Goal: Task Accomplishment & Management: Complete application form

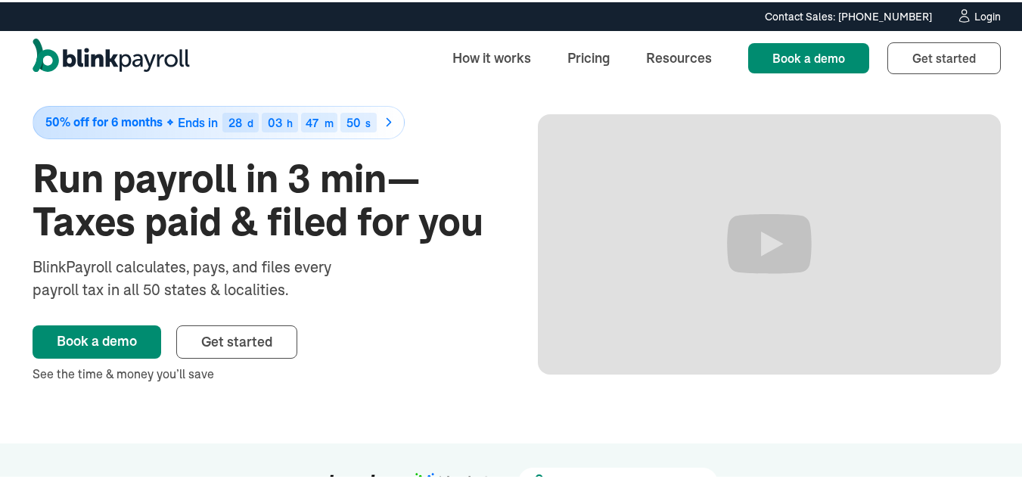
scroll to position [12, 0]
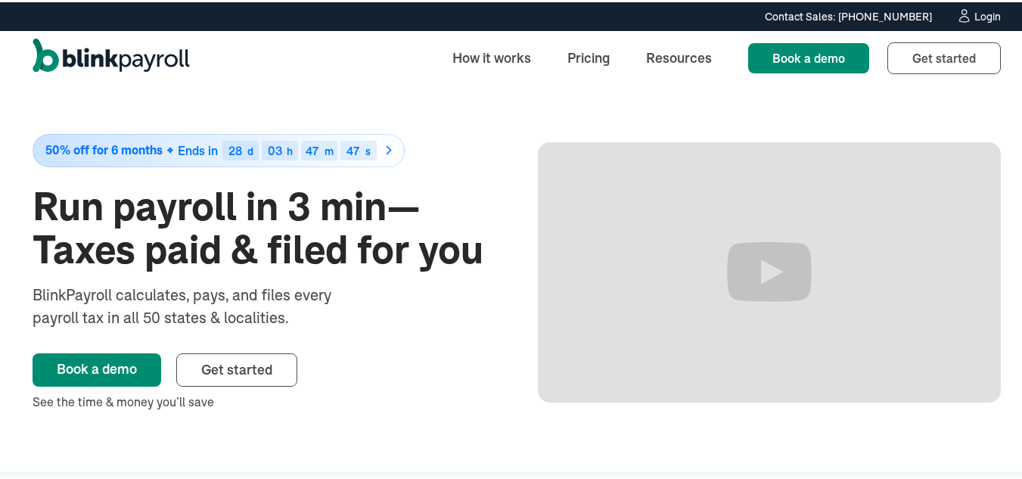
click at [975, 18] on div "Login" at bounding box center [987, 14] width 26 height 11
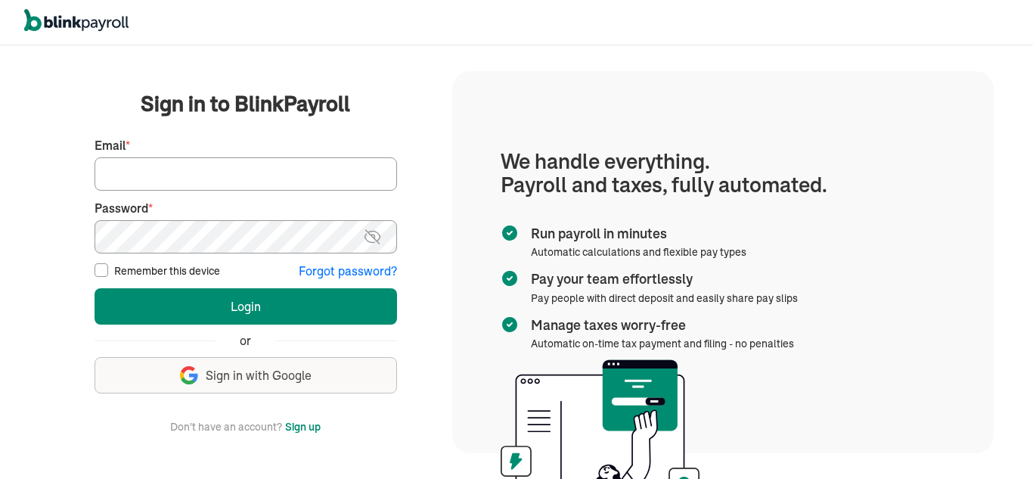
click at [166, 178] on input "Email *" at bounding box center [246, 173] width 303 height 33
type input "cwilliams@clwconsultinggroup.com"
click at [98, 267] on input "Remember this device" at bounding box center [102, 270] width 14 height 14
checkbox input "true"
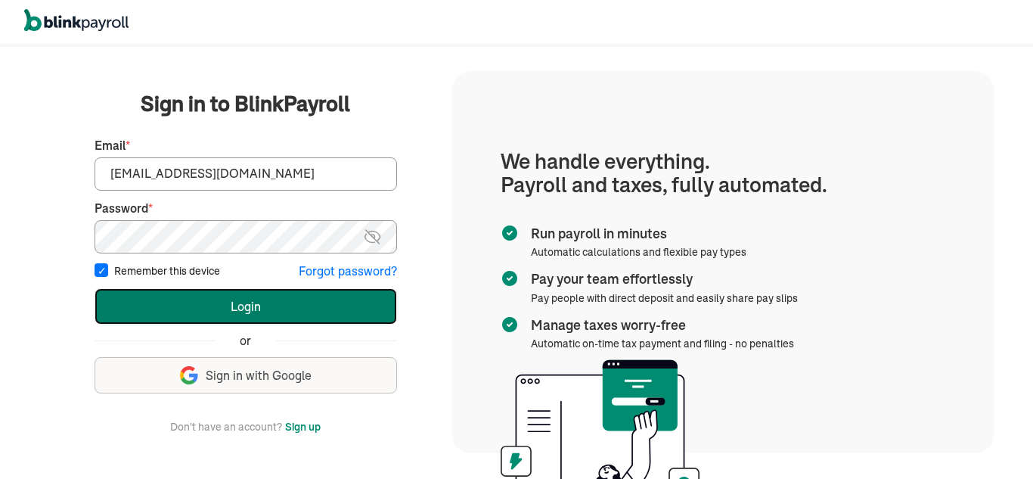
click at [236, 304] on button "Login" at bounding box center [246, 306] width 303 height 36
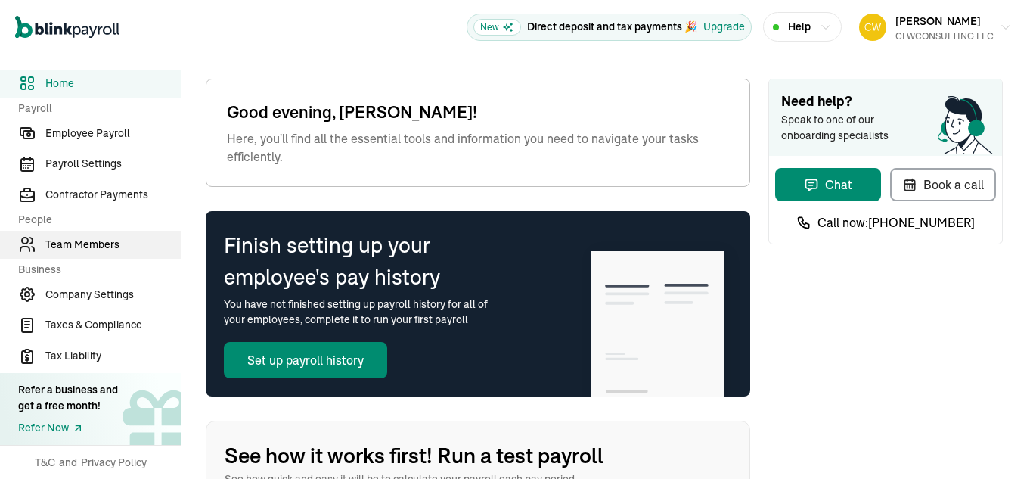
click at [97, 241] on span "Team Members" at bounding box center [112, 245] width 135 height 16
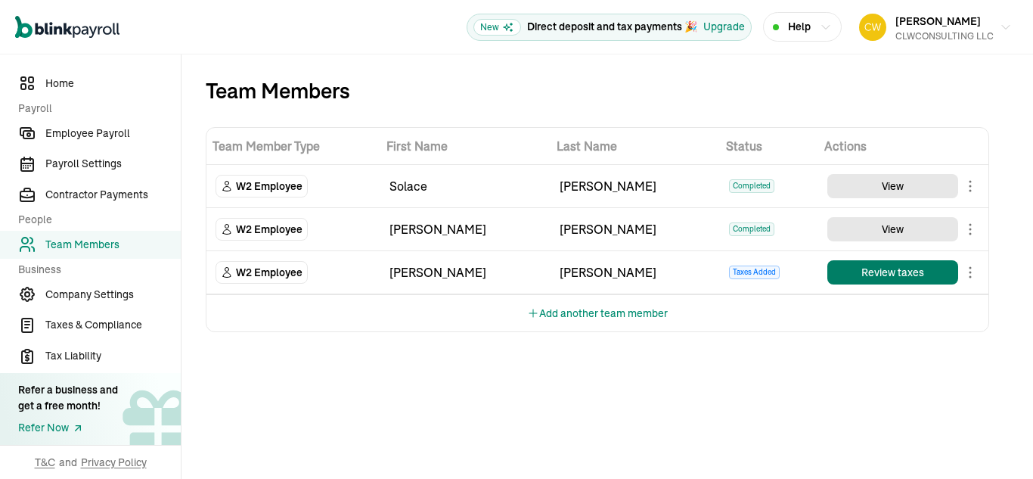
click at [868, 274] on button "Review taxes" at bounding box center [893, 272] width 131 height 24
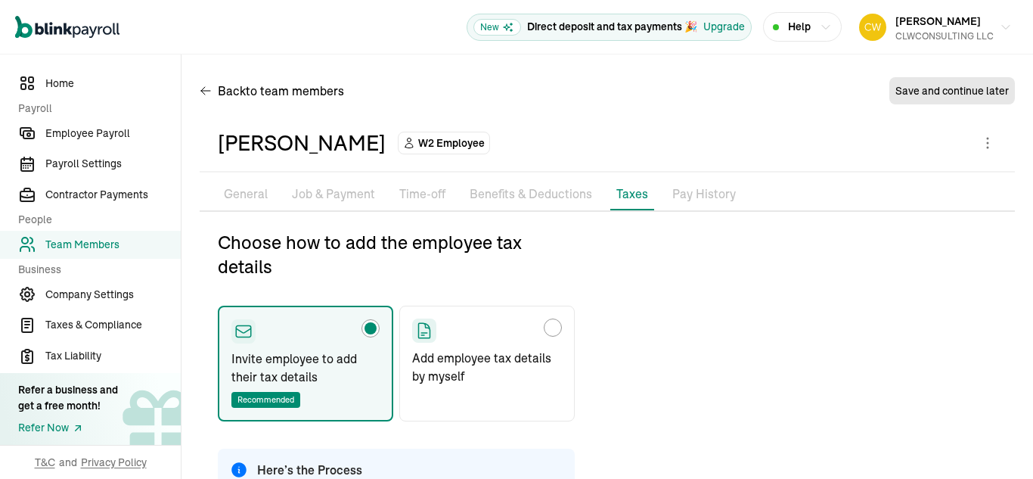
type input "russ2013@yahoo.com"
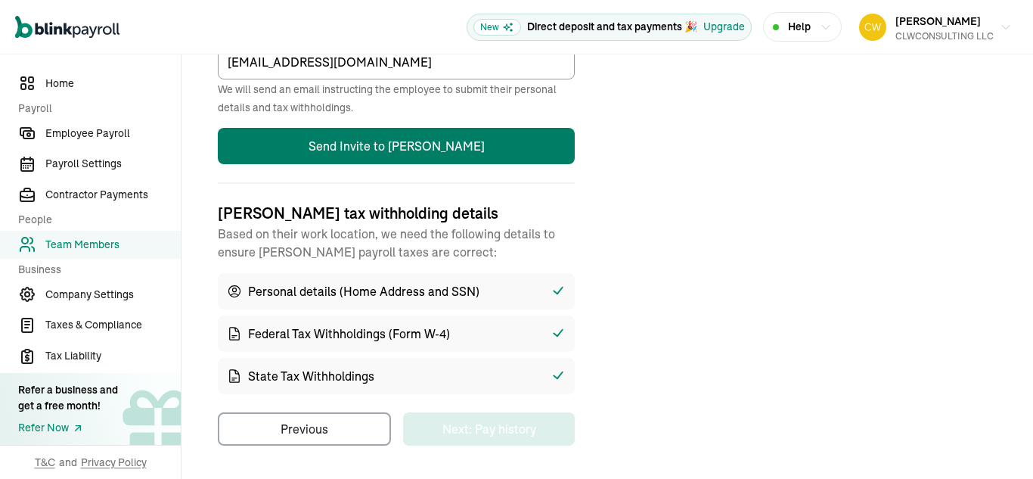
click at [455, 150] on button "Send Invite to [PERSON_NAME]" at bounding box center [396, 146] width 357 height 36
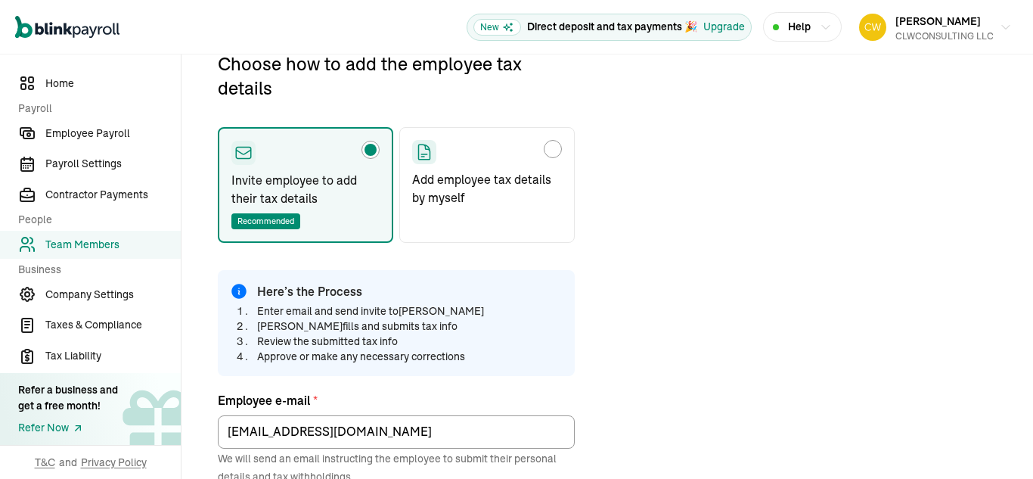
click at [862, 59] on span "An error occurred: Employee already has an active withholding invitation" at bounding box center [909, 59] width 181 height 0
click at [813, 59] on icon at bounding box center [817, 59] width 22 height 0
click at [814, 59] on icon at bounding box center [818, 59] width 18 height 0
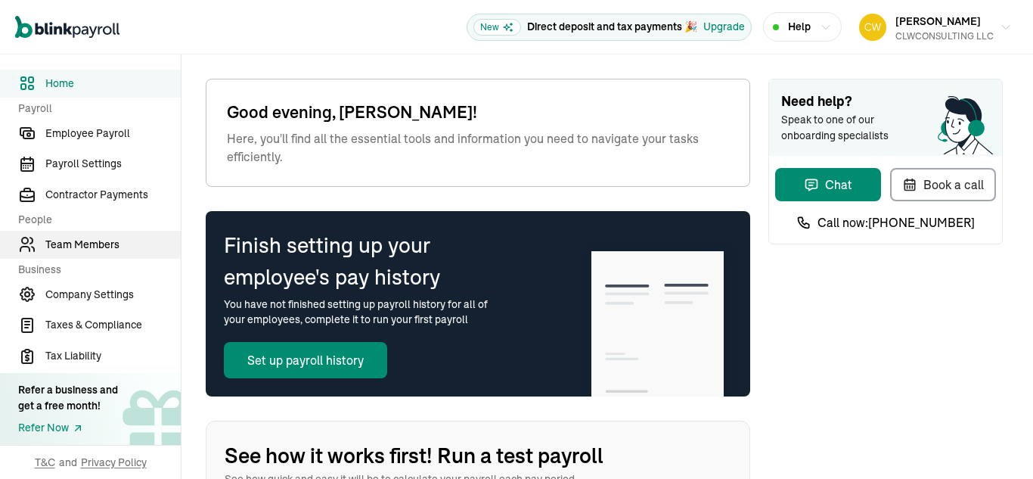
click at [97, 241] on span "Team Members" at bounding box center [112, 245] width 135 height 16
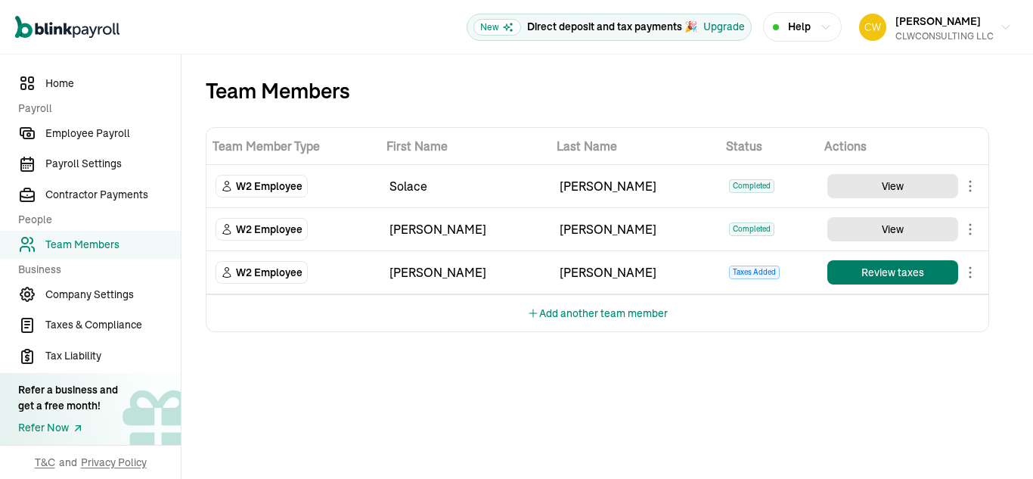
click at [868, 274] on button "Review taxes" at bounding box center [893, 272] width 131 height 24
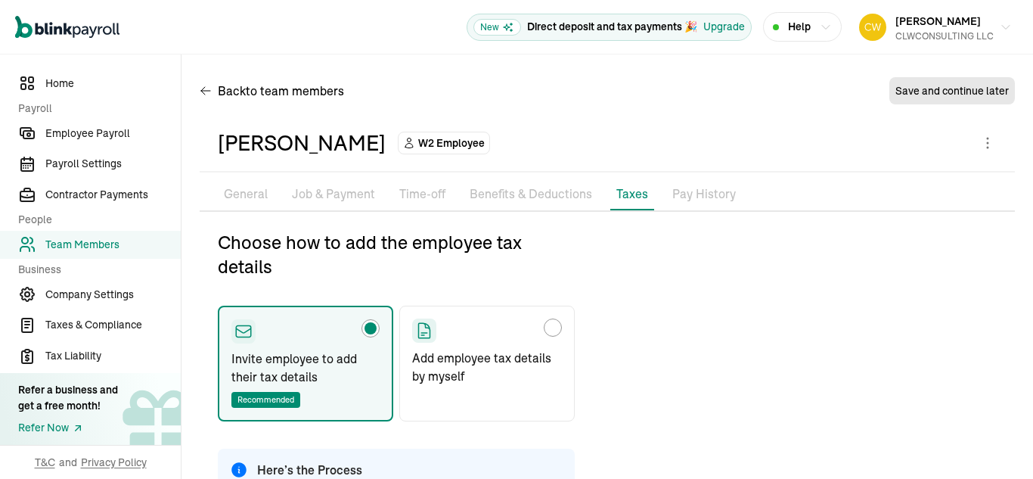
type input "[EMAIL_ADDRESS][DOMAIN_NAME]"
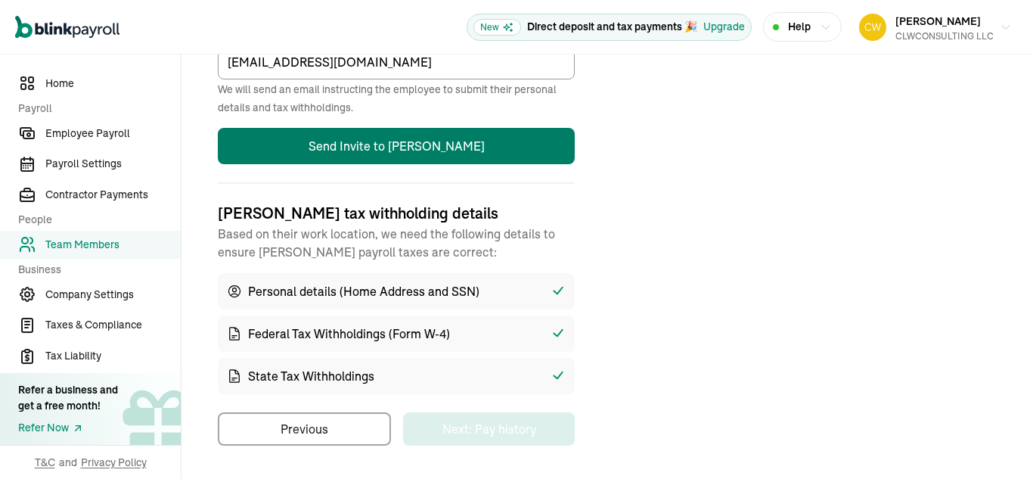
click at [455, 150] on button "Send Invite to [PERSON_NAME]" at bounding box center [396, 146] width 357 height 36
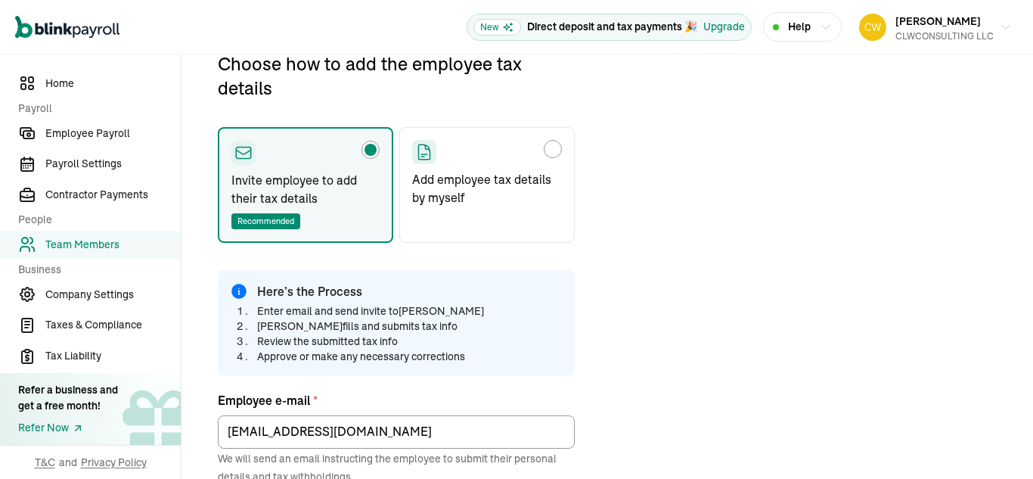
click at [862, 59] on span "An error occurred: Employee already has an active withholding invitation" at bounding box center [909, 59] width 181 height 0
click at [813, 59] on icon at bounding box center [817, 59] width 22 height 0
click at [814, 59] on icon at bounding box center [818, 59] width 18 height 0
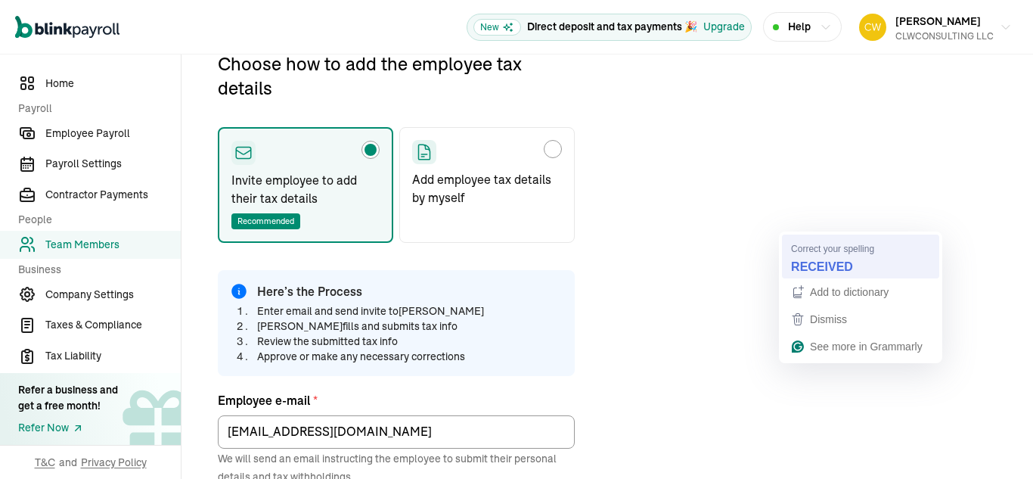
click at [837, 271] on strong "RECEIVED" at bounding box center [822, 266] width 62 height 17
click at [828, 266] on strong "RECEIVED" at bounding box center [822, 266] width 62 height 17
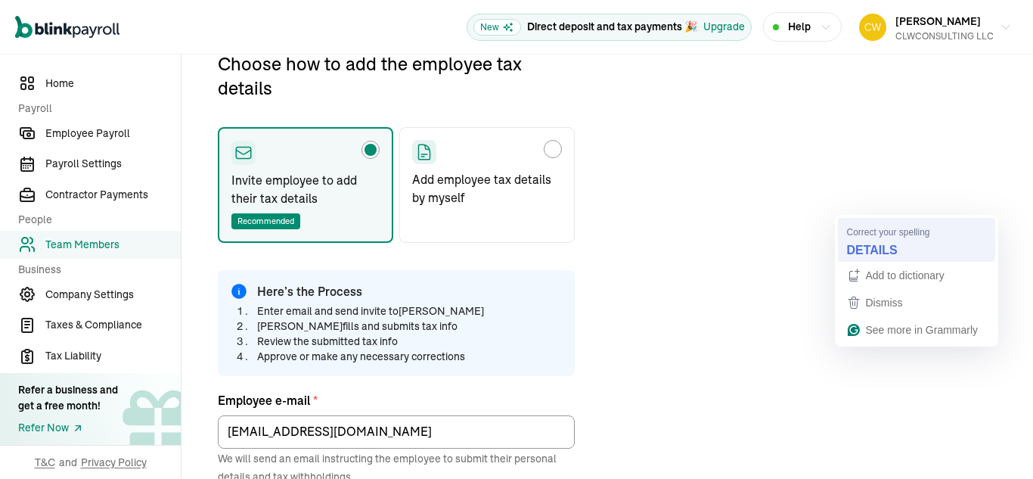
click at [872, 246] on strong "DETAILS" at bounding box center [872, 249] width 51 height 17
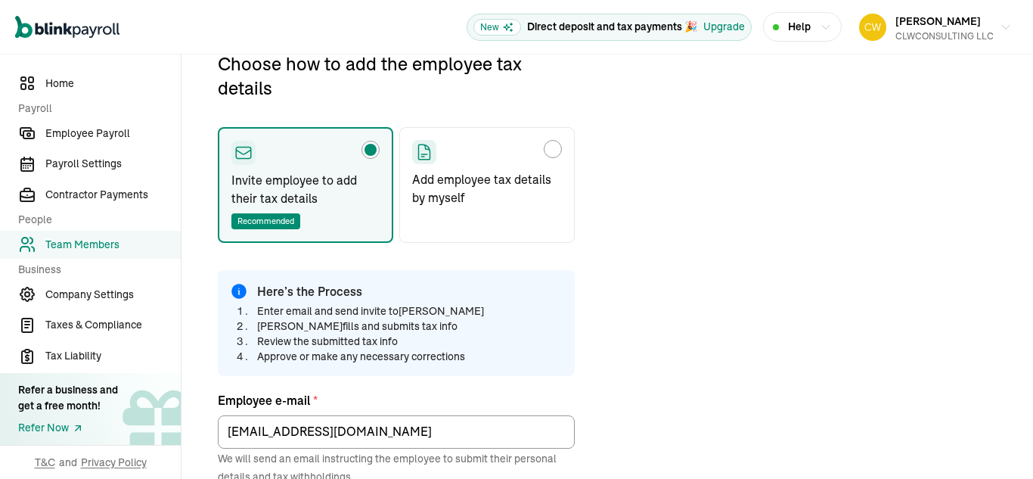
click at [555, 145] on div "Choose how to add the employee tax details" at bounding box center [553, 149] width 12 height 12
click at [424, 145] on input "Add employee tax details by myself" at bounding box center [418, 145] width 12 height 12
radio input "true"
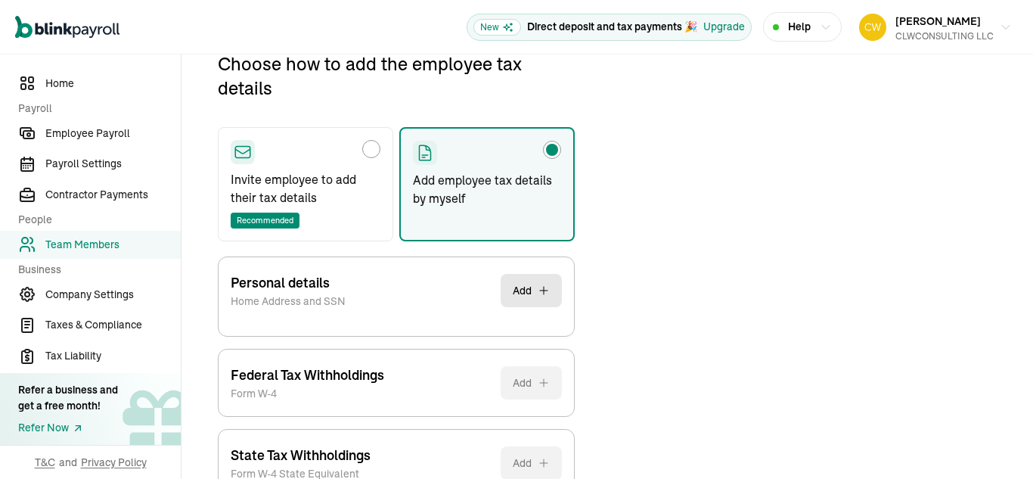
click at [521, 274] on button "Add" at bounding box center [531, 290] width 61 height 33
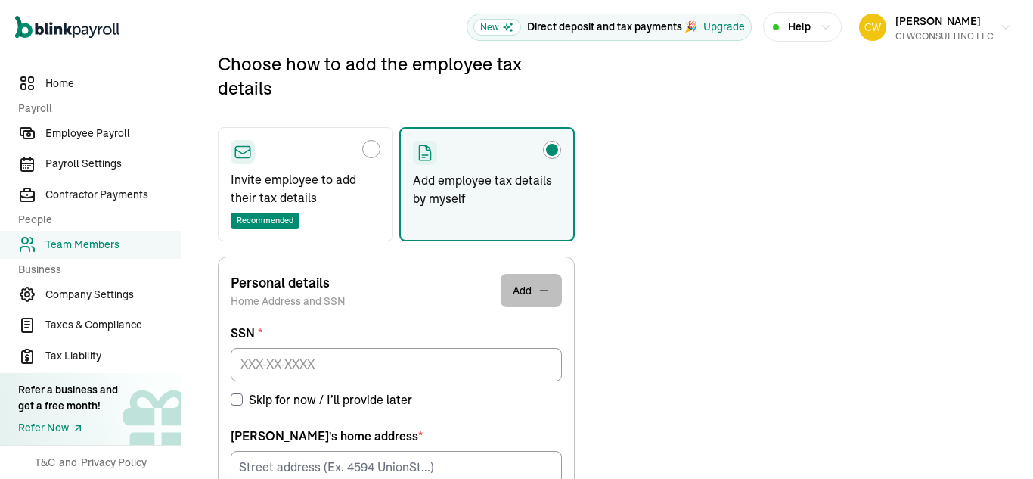
scroll to position [278, 0]
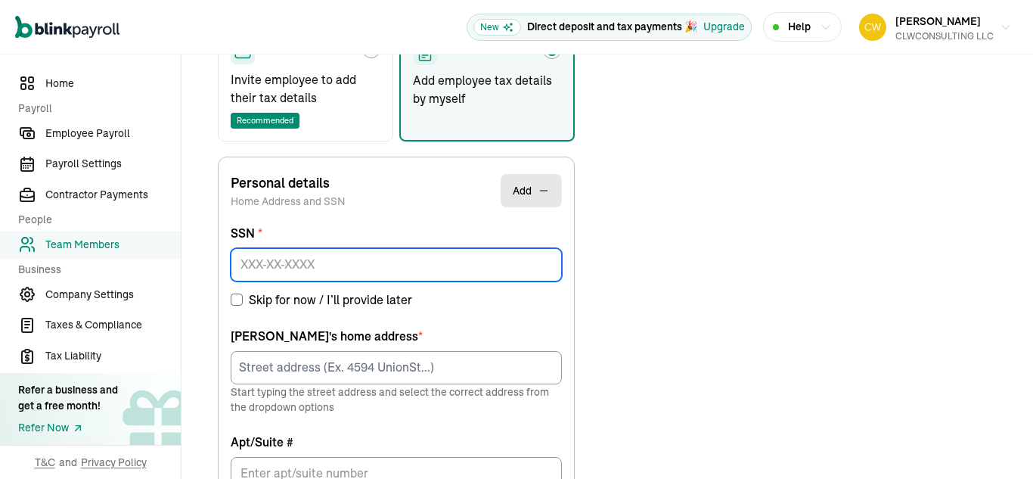
click at [319, 263] on input at bounding box center [396, 264] width 331 height 33
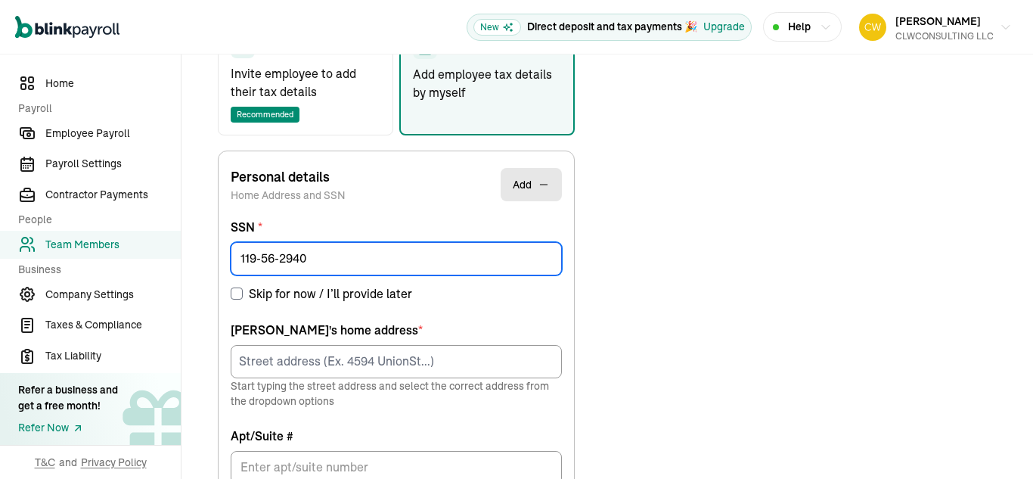
scroll to position [295, 0]
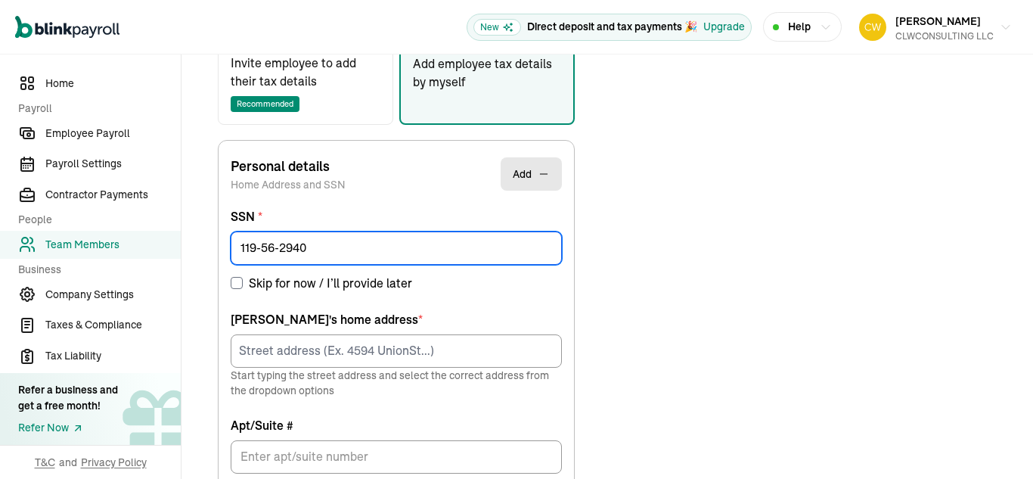
type input "119-56-2940"
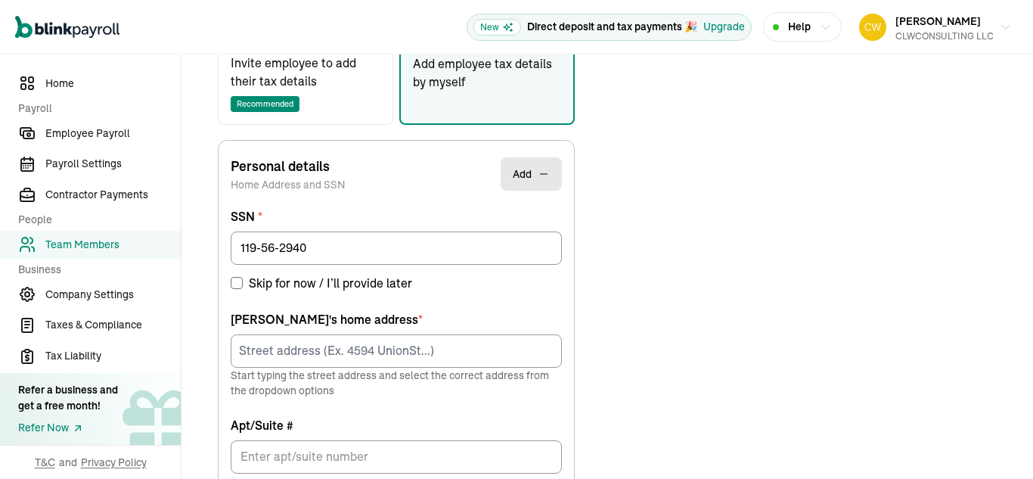
drag, startPoint x: 303, startPoint y: 333, endPoint x: 313, endPoint y: 347, distance: 17.4
click at [313, 347] on div "[PERSON_NAME] 's home address * Start typing the street address and select the …" at bounding box center [396, 354] width 331 height 88
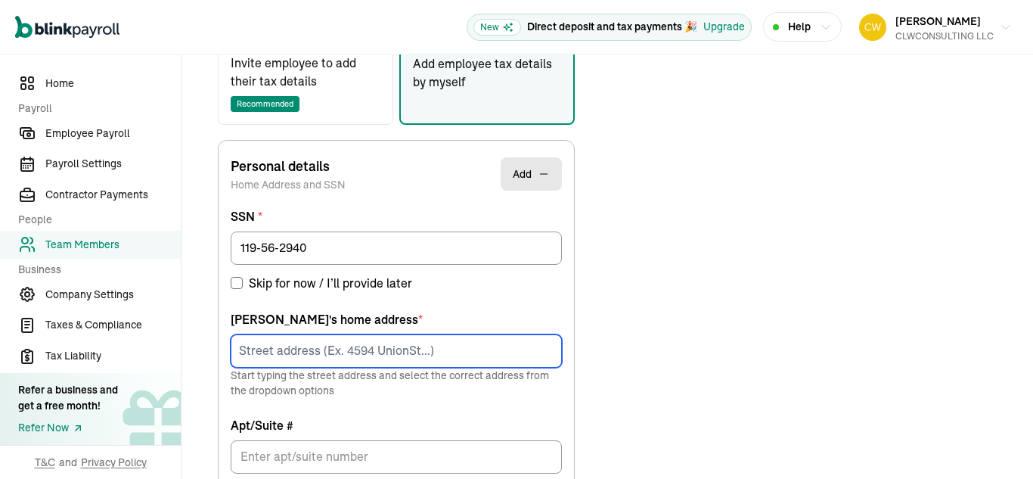
click at [313, 347] on input at bounding box center [396, 350] width 331 height 33
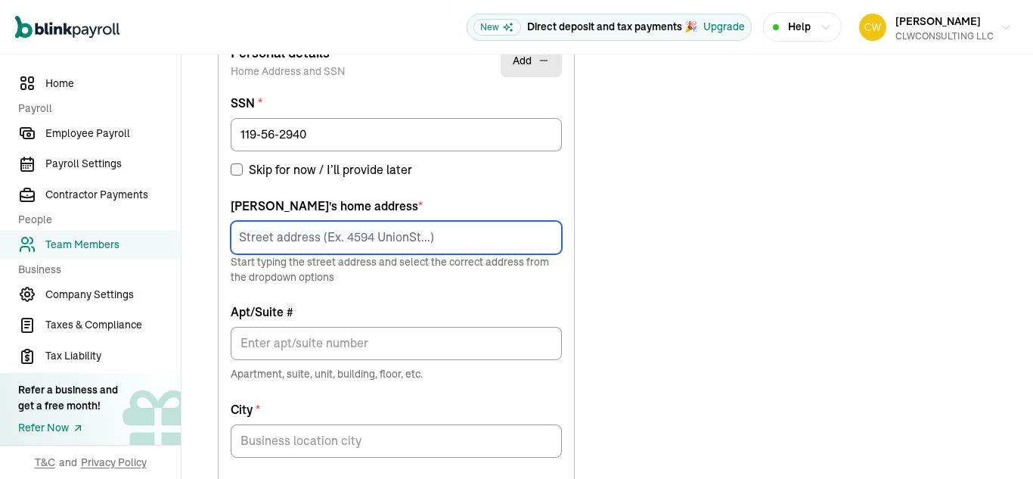
scroll to position [592, 0]
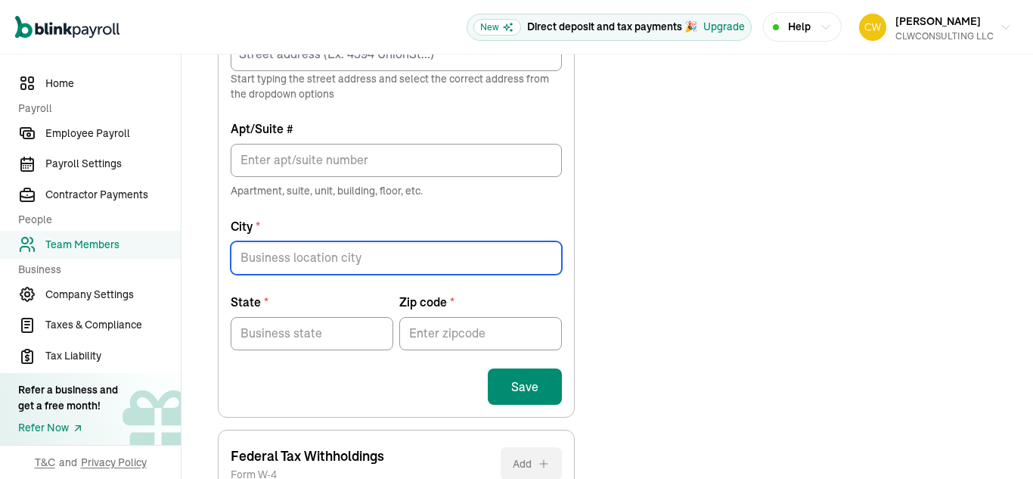
click at [328, 257] on input "City *" at bounding box center [396, 257] width 331 height 33
type input "[PERSON_NAME]"
type input "1880 COLONADE RD"
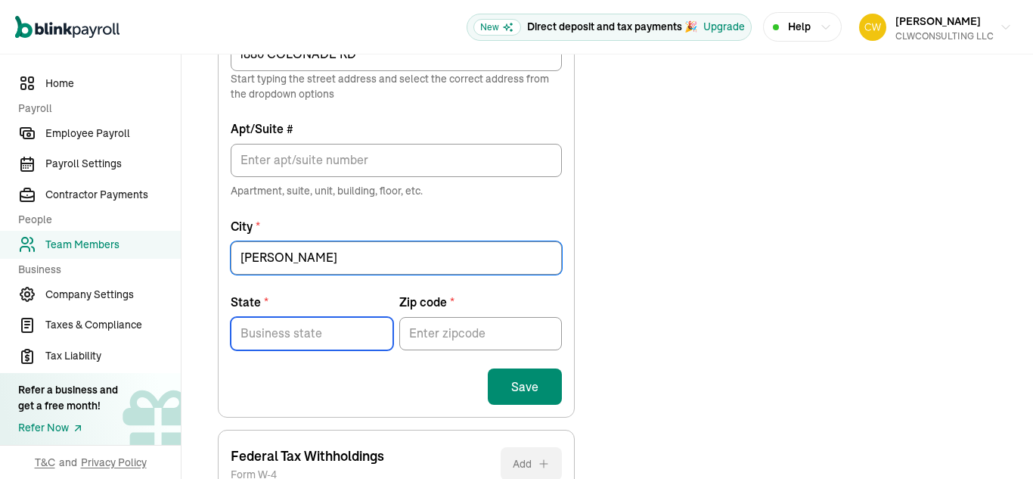
type input "OH"
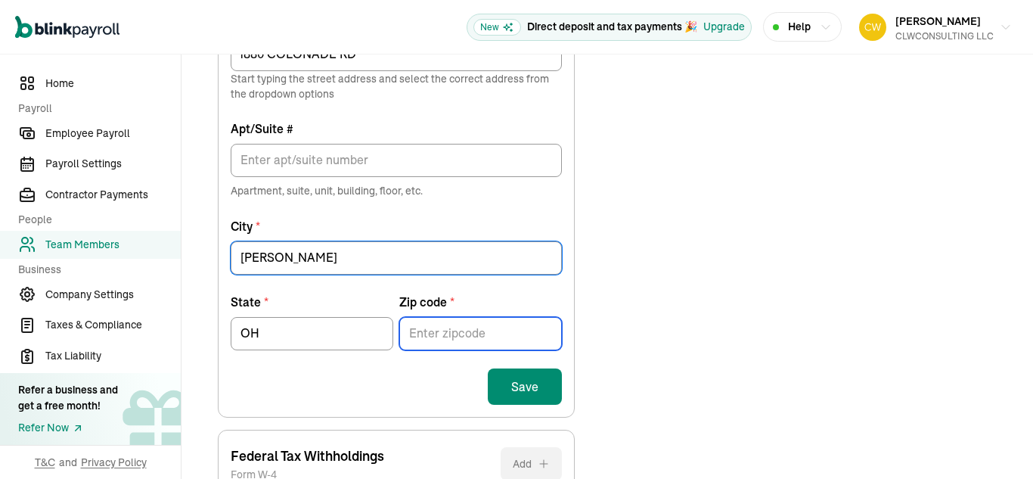
type input "44412"
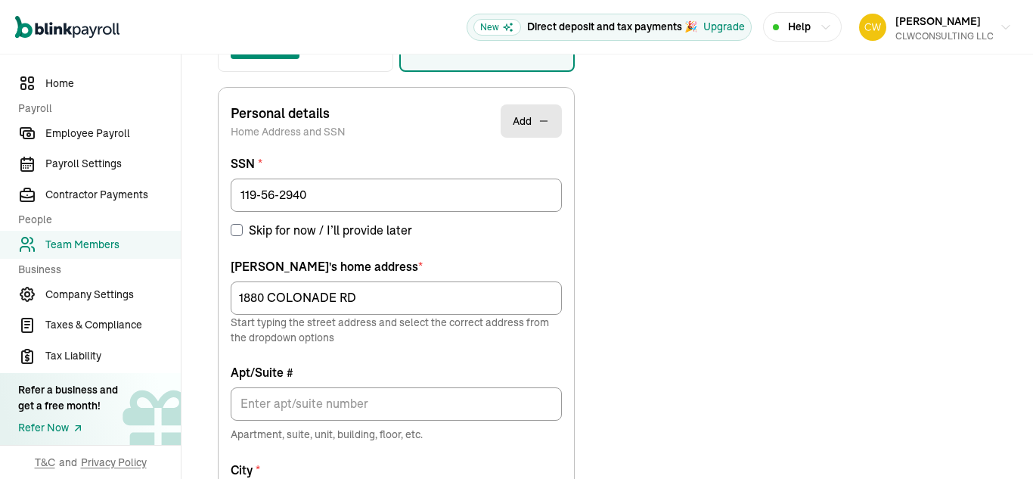
scroll to position [349, 0]
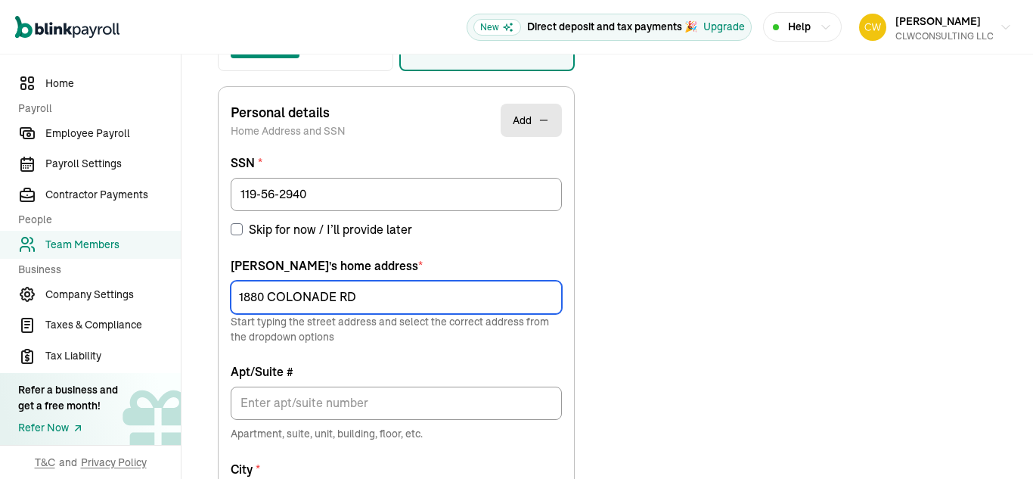
click at [376, 293] on input "1880 COLONADE RD" at bounding box center [396, 297] width 331 height 33
type input "1"
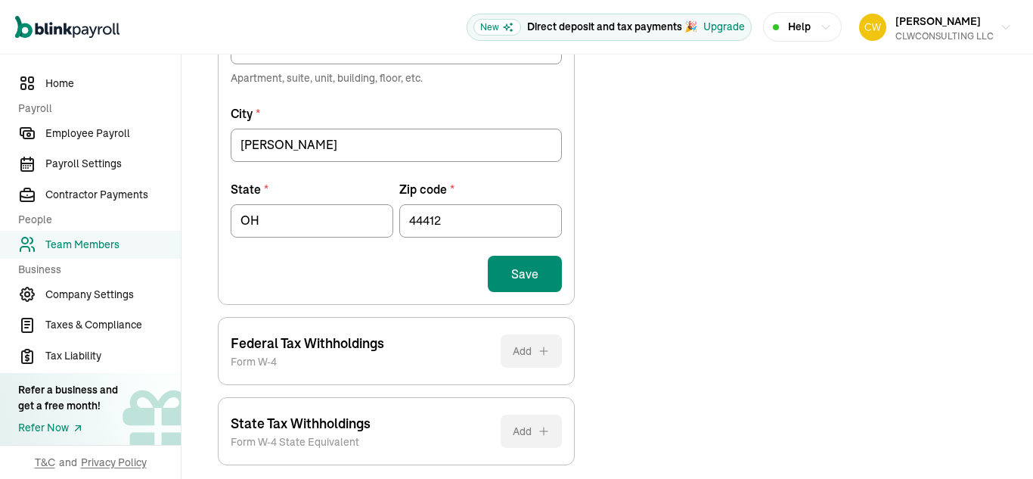
scroll to position [772, 0]
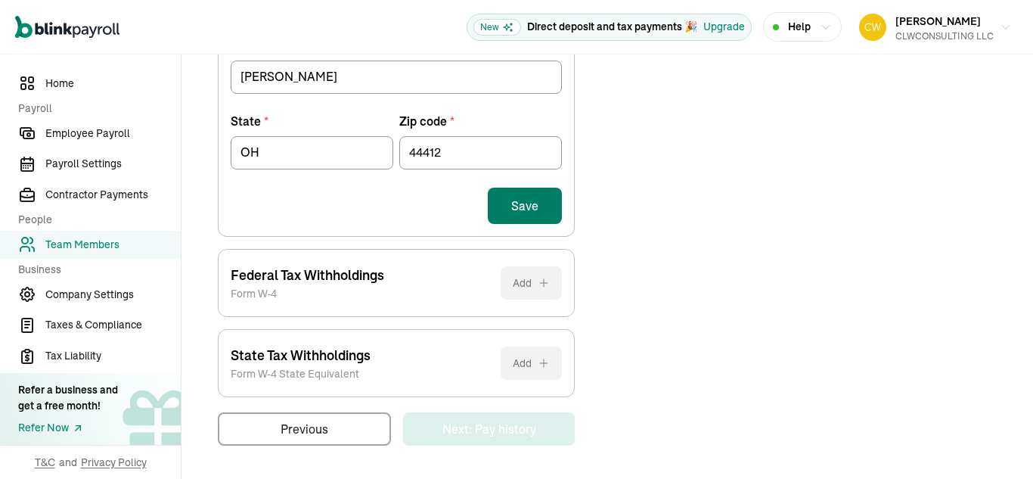
click at [533, 217] on button "Save" at bounding box center [525, 206] width 74 height 36
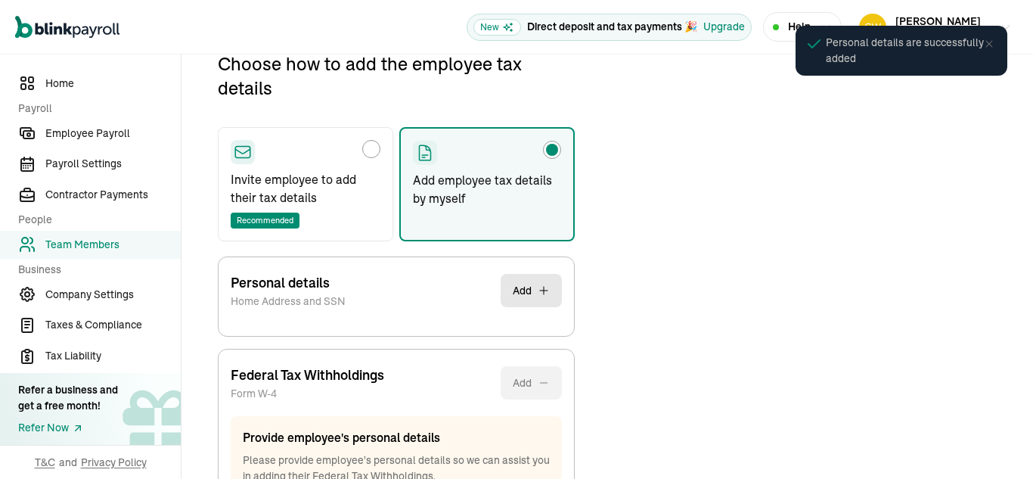
scroll to position [371, 0]
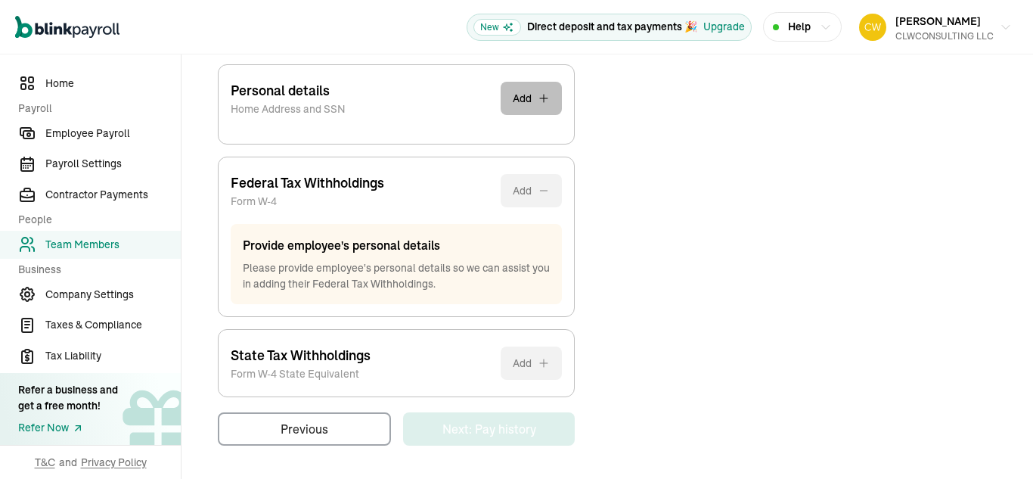
click at [536, 104] on button "Add" at bounding box center [531, 98] width 61 height 33
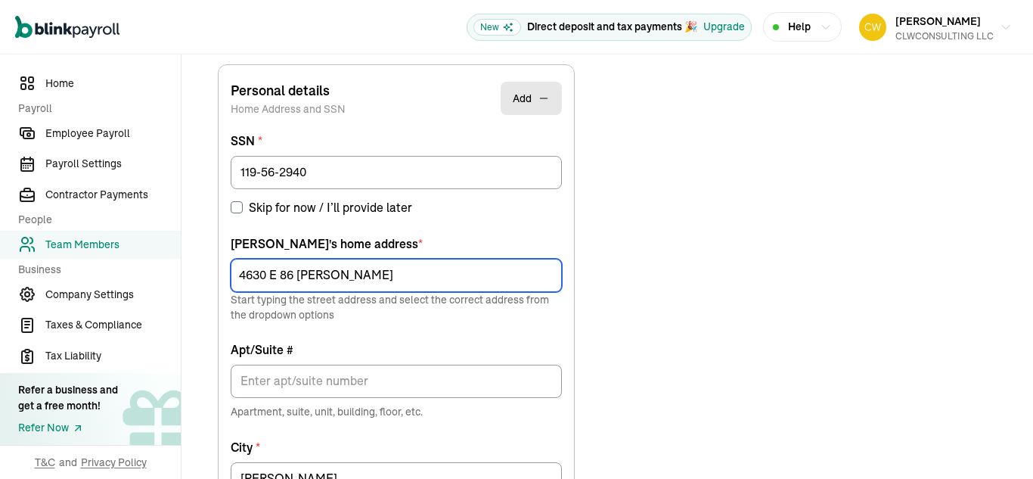
click at [296, 270] on input "4630 E 86 GARFIELD HIGHTS" at bounding box center [396, 275] width 331 height 33
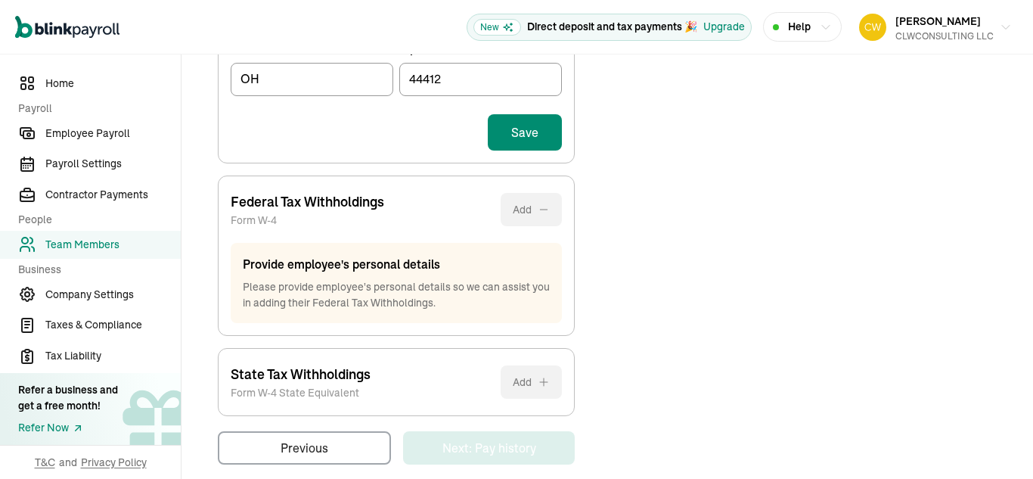
scroll to position [848, 0]
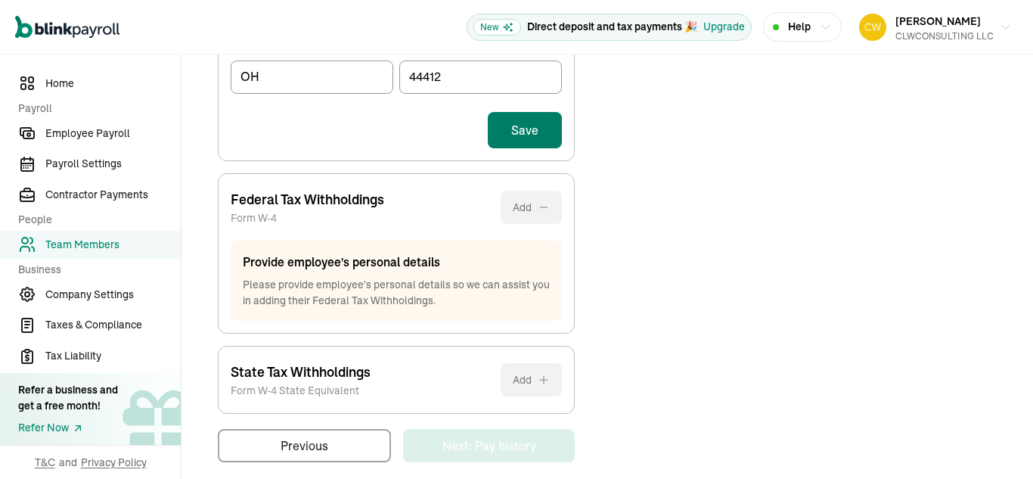
type input "4630 E 86TH GARFIELD HIGHTS"
click at [531, 123] on button "Save" at bounding box center [525, 130] width 74 height 36
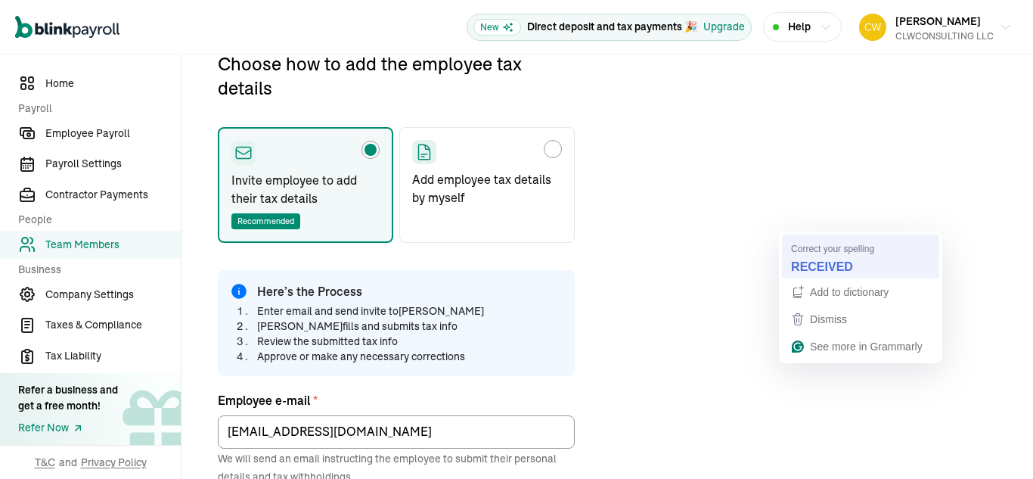
click at [837, 271] on strong "RECEIVED" at bounding box center [822, 266] width 62 height 17
click at [828, 266] on strong "RECEIVED" at bounding box center [822, 266] width 62 height 17
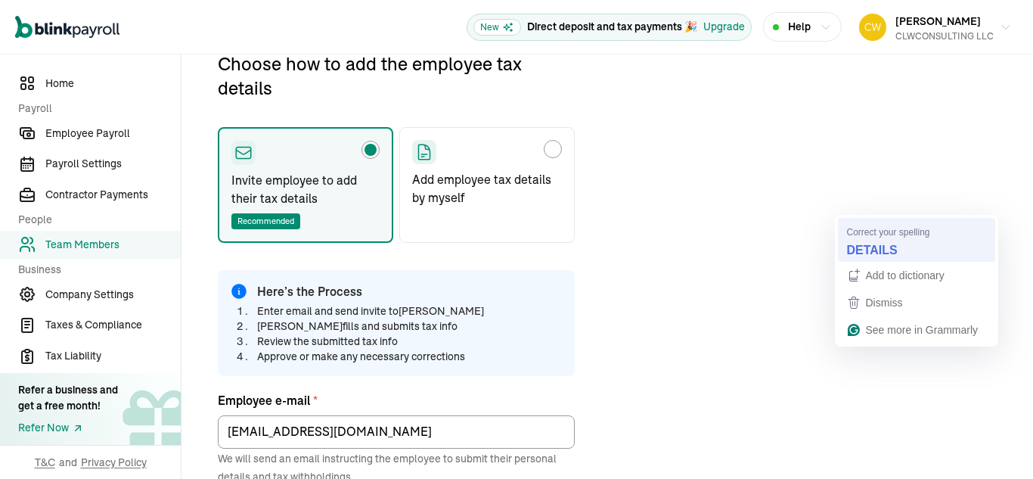
click at [872, 246] on strong "DETAILS" at bounding box center [872, 249] width 51 height 17
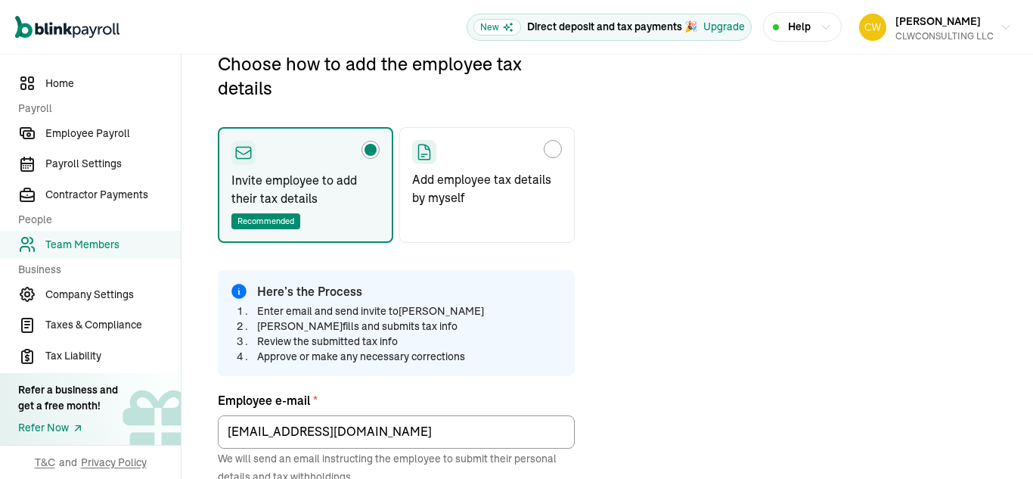
click at [555, 145] on div "Choose how to add the employee tax details" at bounding box center [553, 149] width 12 height 12
click at [424, 145] on input "Add employee tax details by myself" at bounding box center [418, 145] width 12 height 12
radio input "true"
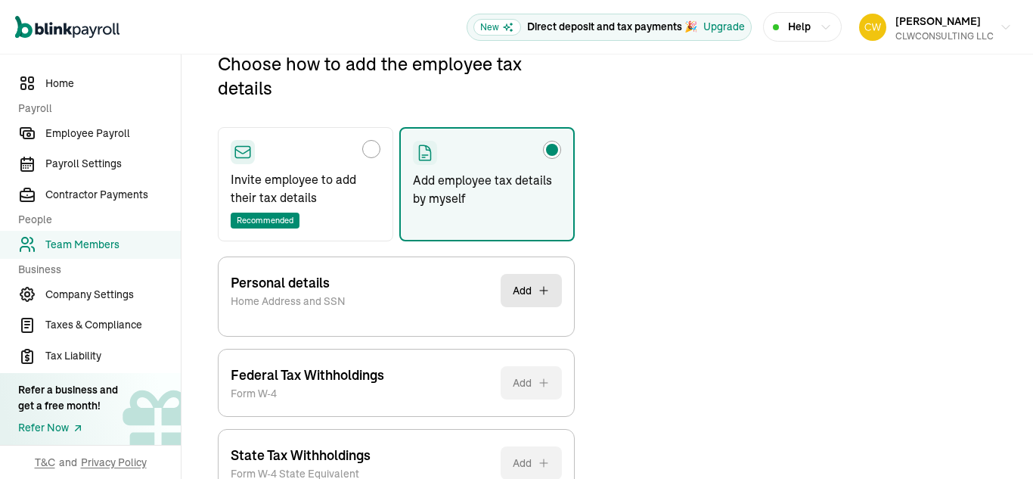
click at [521, 274] on button "Add" at bounding box center [531, 290] width 61 height 33
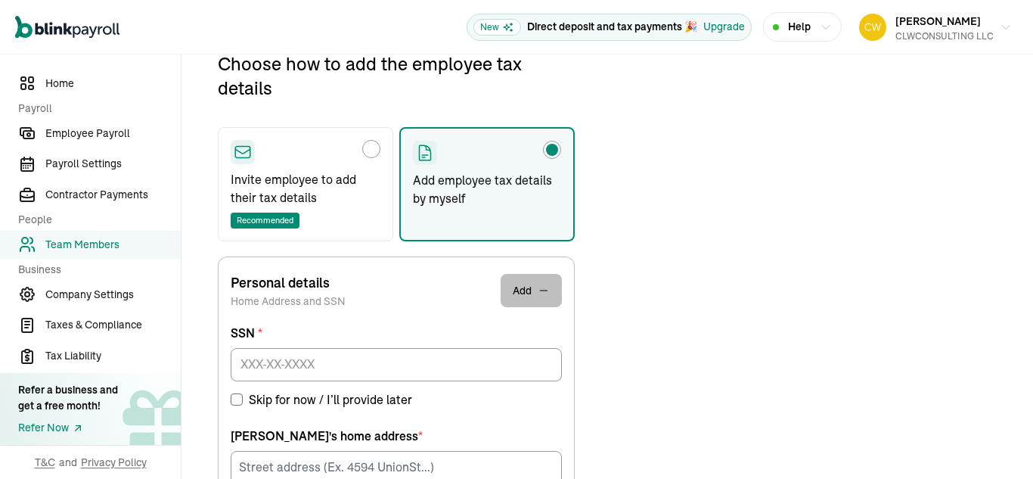
scroll to position [278, 0]
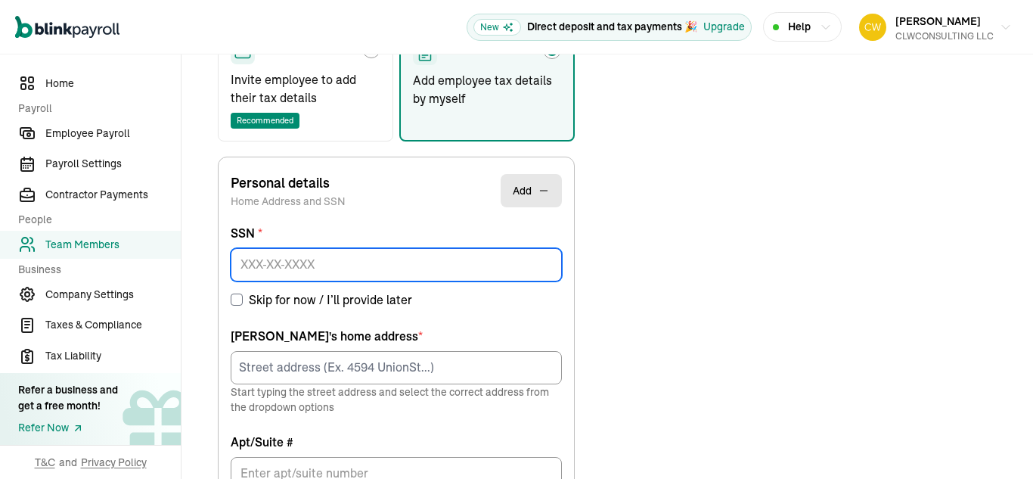
click at [319, 263] on input at bounding box center [396, 264] width 331 height 33
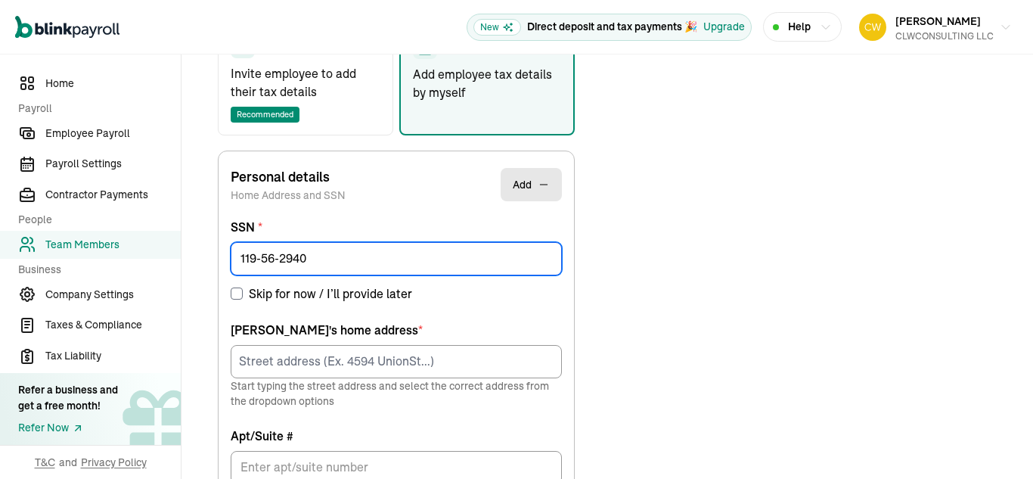
scroll to position [295, 0]
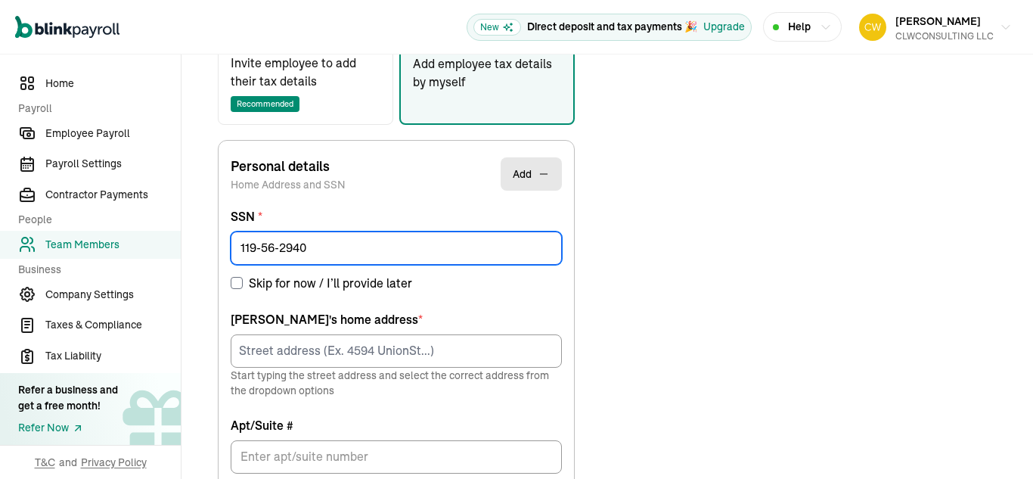
type input "119-56-2940"
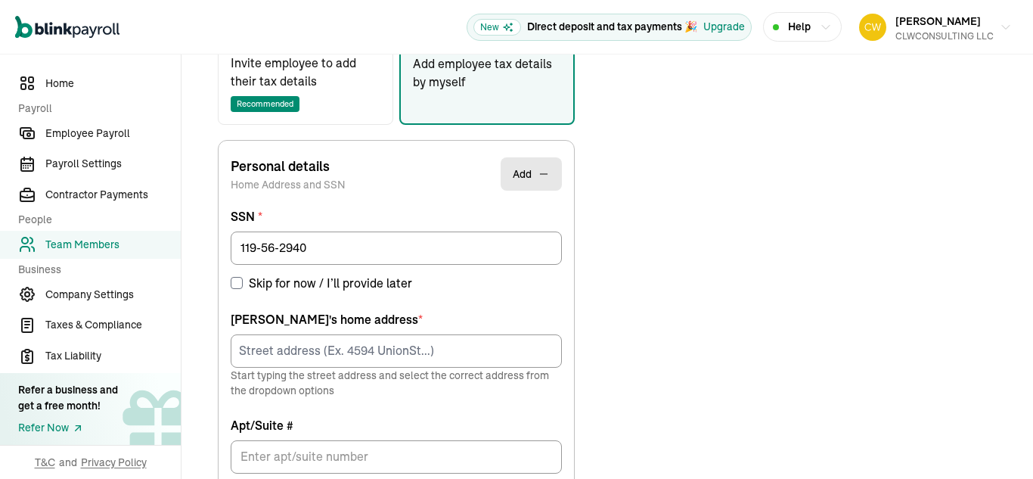
drag, startPoint x: 303, startPoint y: 333, endPoint x: 313, endPoint y: 347, distance: 17.4
click at [313, 347] on div "[PERSON_NAME] 's home address * Start typing the street address and select the …" at bounding box center [396, 354] width 331 height 88
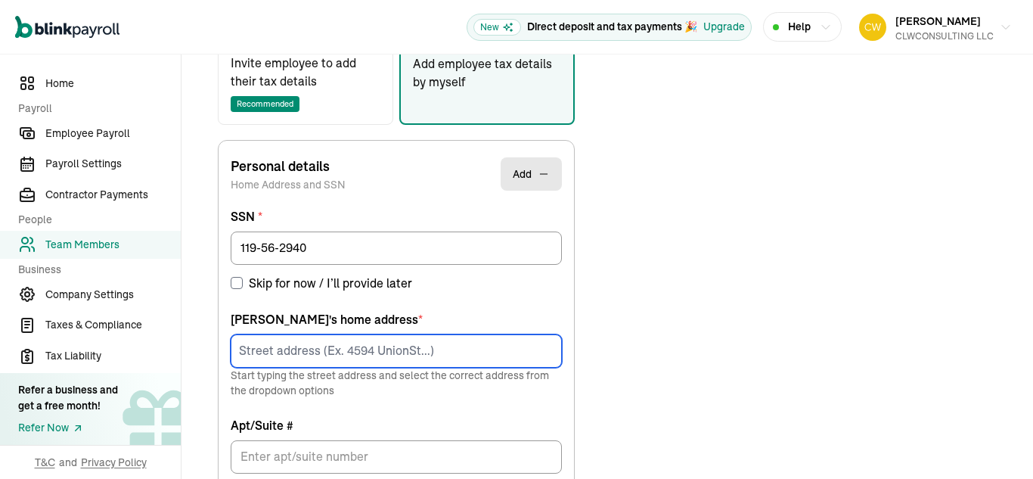
click at [313, 347] on input at bounding box center [396, 350] width 331 height 33
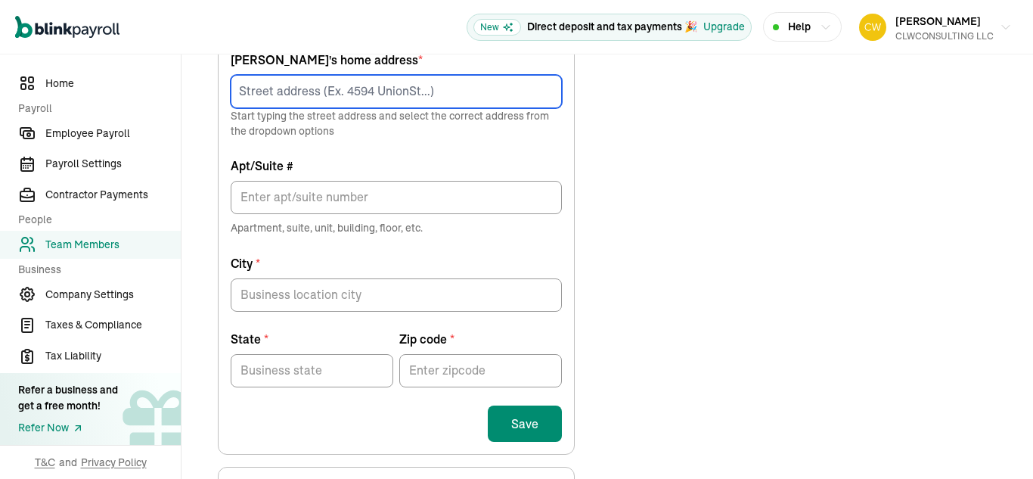
scroll to position [592, 0]
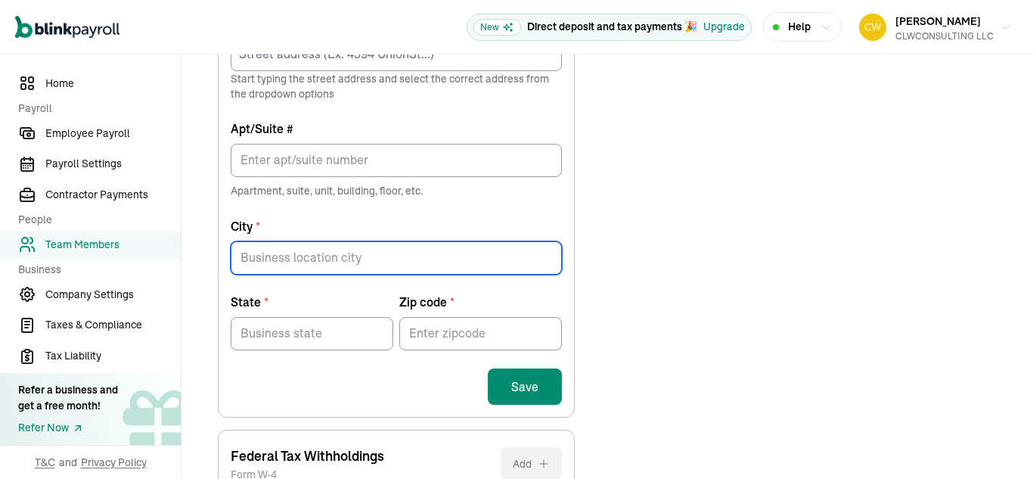
click at [328, 257] on input "City *" at bounding box center [396, 257] width 331 height 33
type input "CLEAVELAND"
type input "1880 COLONADE RD"
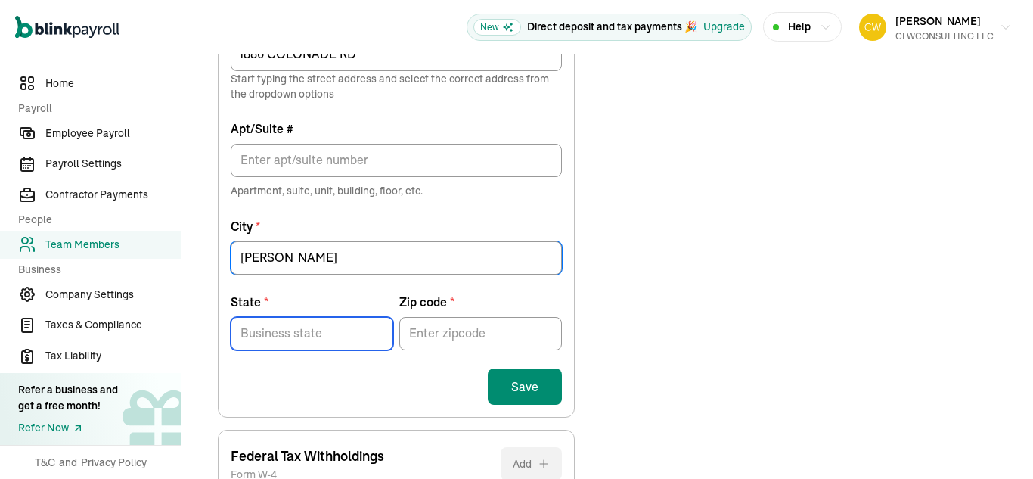
type input "OH"
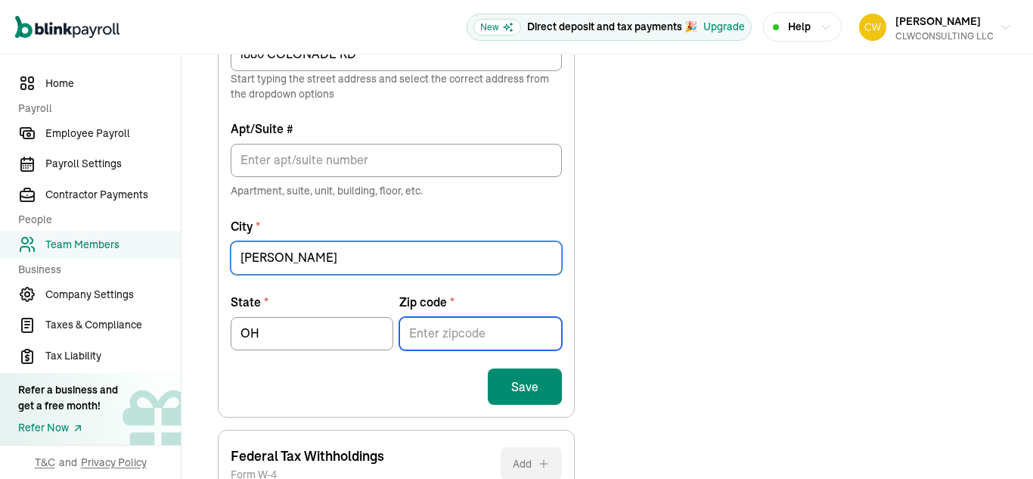
type input "44412"
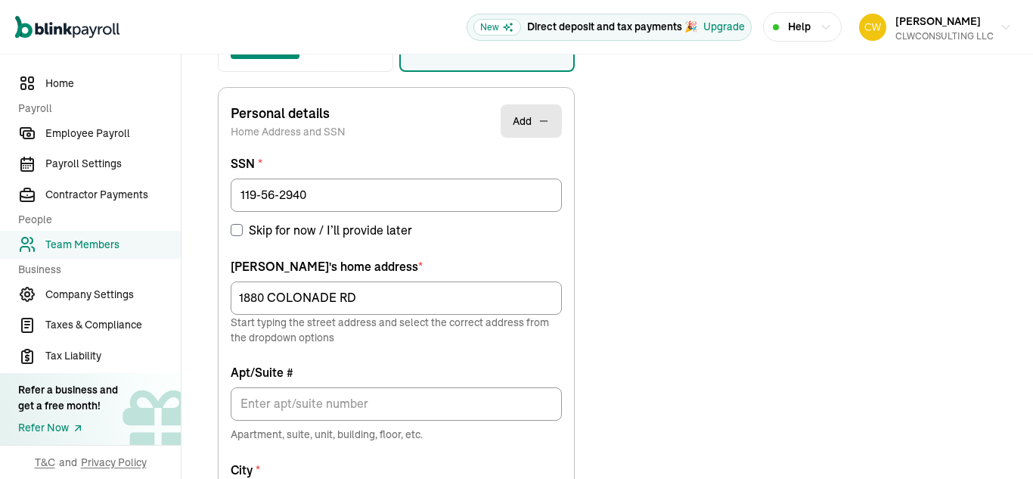
scroll to position [349, 0]
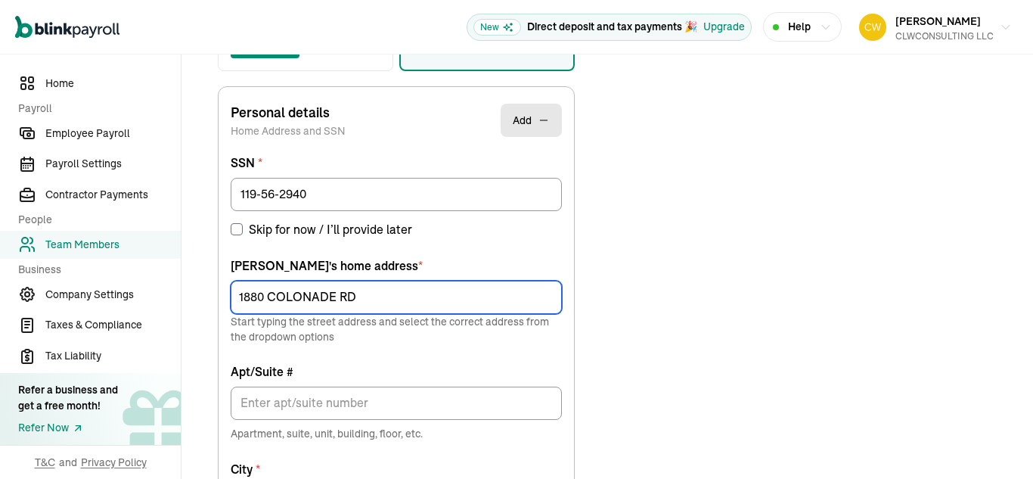
click at [376, 293] on input "1880 COLONADE RD" at bounding box center [396, 297] width 331 height 33
type input "1"
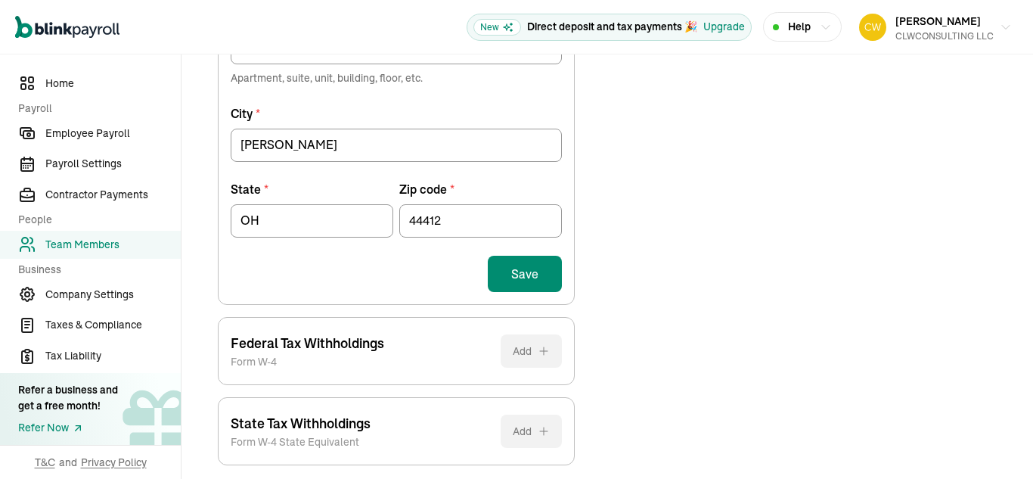
scroll to position [772, 0]
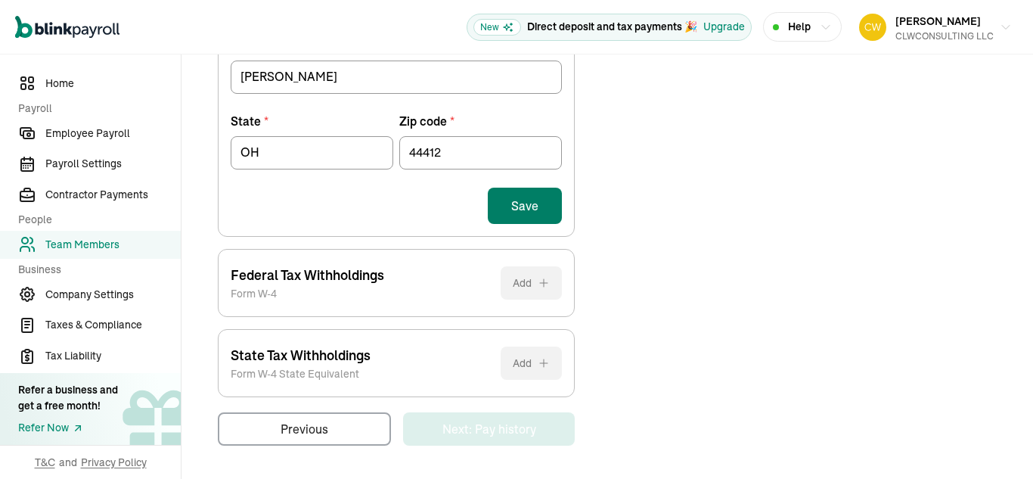
click at [533, 217] on button "Save" at bounding box center [525, 206] width 74 height 36
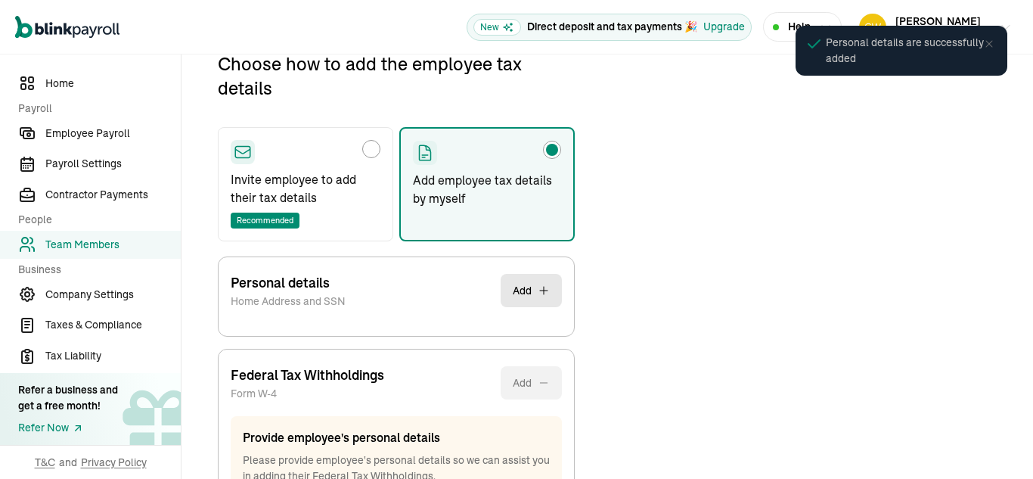
scroll to position [371, 0]
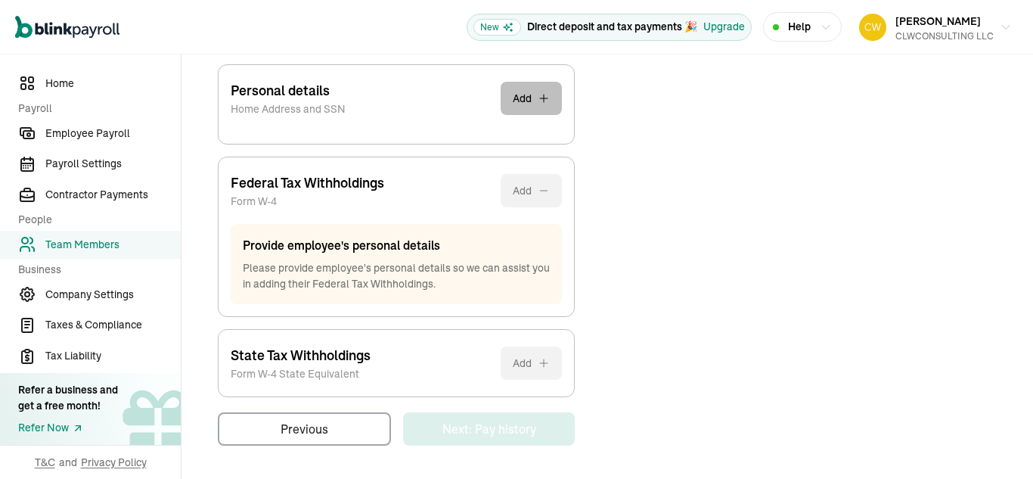
click at [536, 104] on button "Add" at bounding box center [531, 98] width 61 height 33
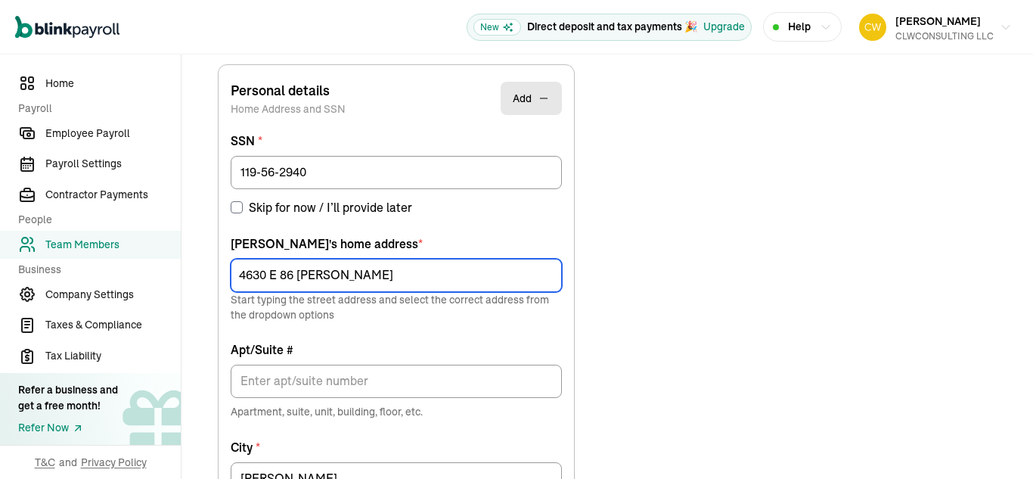
click at [296, 270] on input "4630 E 86 GARFIELD HIGHTS" at bounding box center [396, 275] width 331 height 33
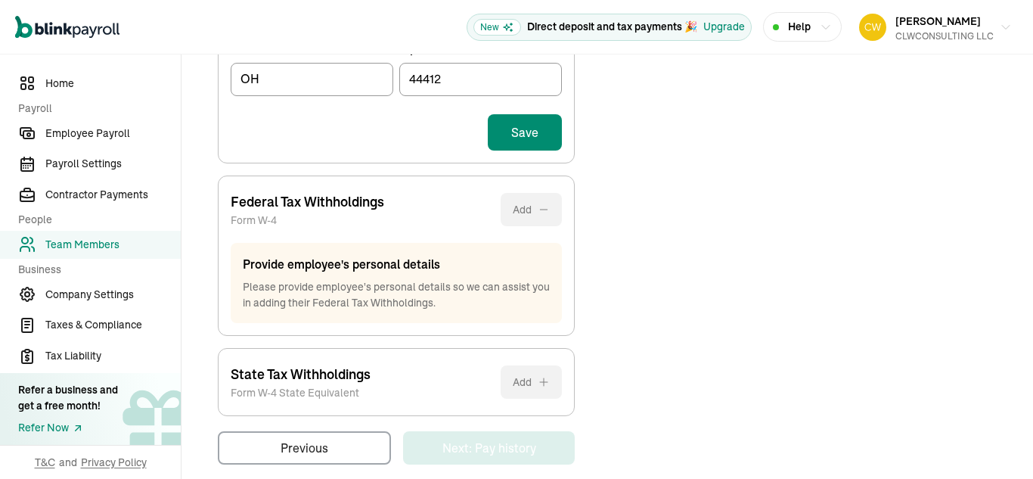
scroll to position [848, 0]
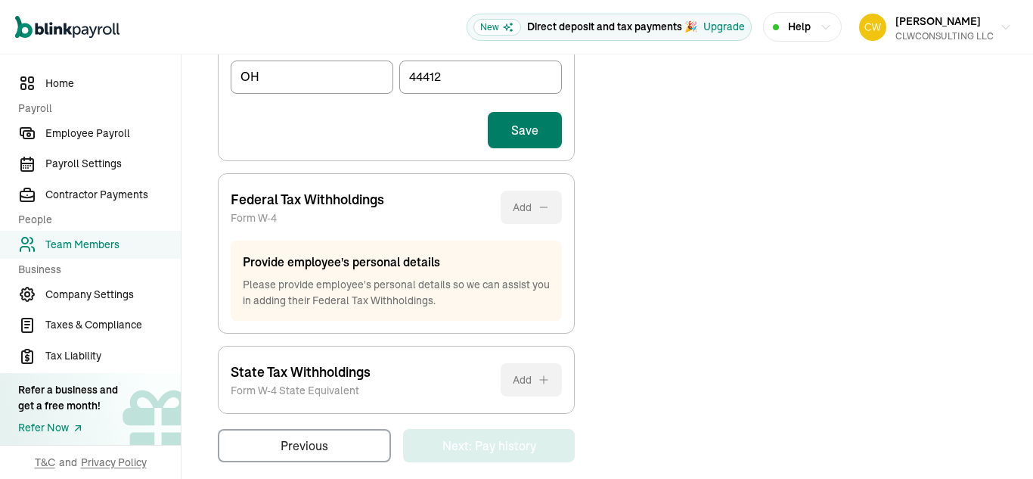
type input "4630 E 86TH GARFIELD HIGHTS"
click at [531, 123] on button "Save" at bounding box center [525, 130] width 74 height 36
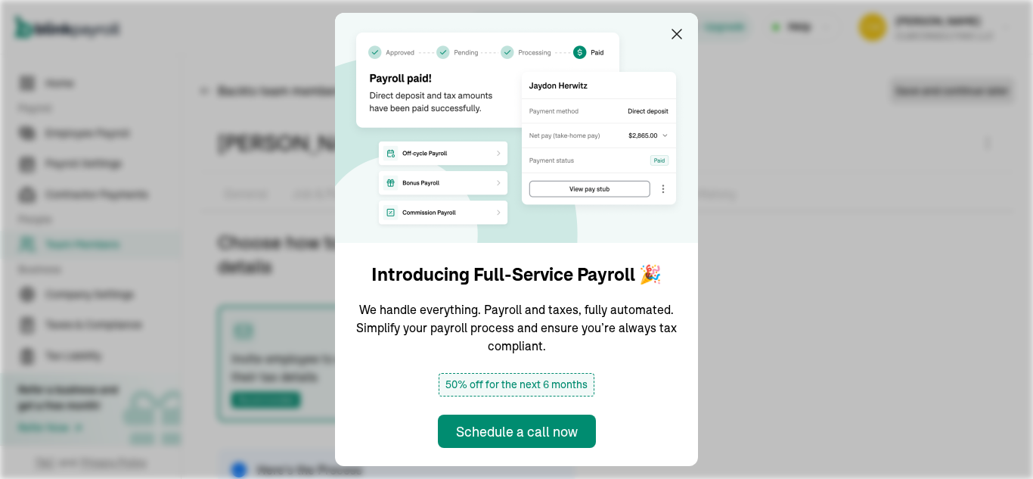
type input "[EMAIL_ADDRESS][DOMAIN_NAME]"
